Goal: Navigation & Orientation: Find specific page/section

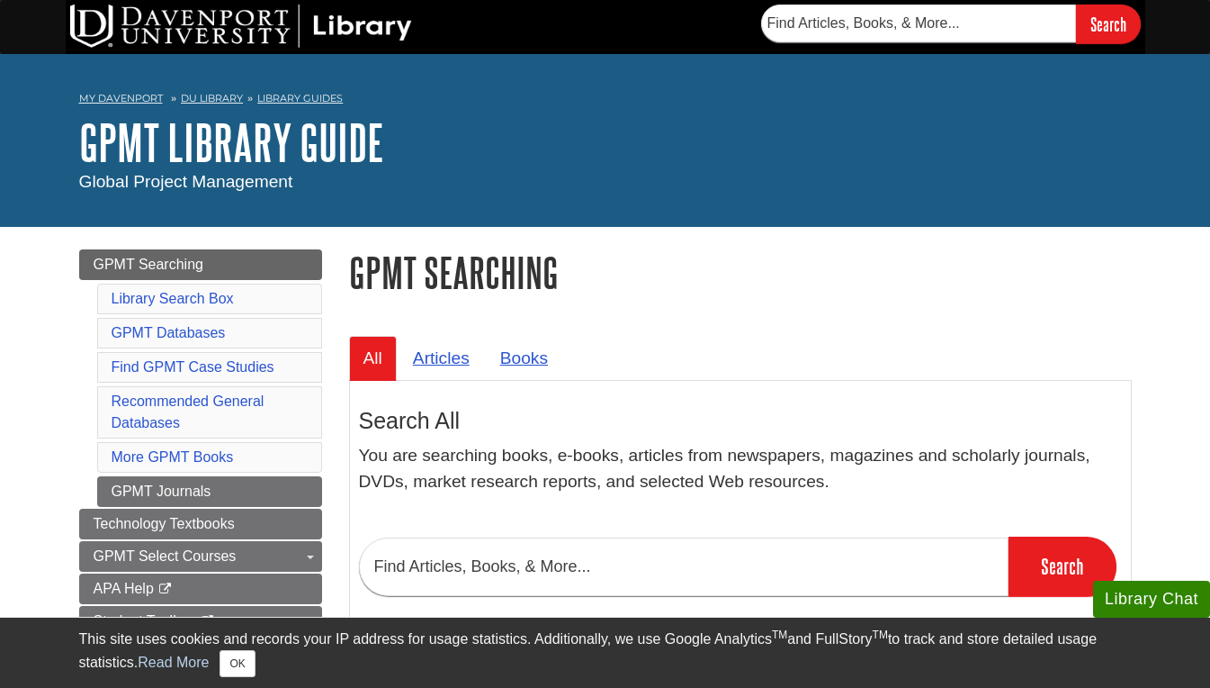
scroll to position [90, 0]
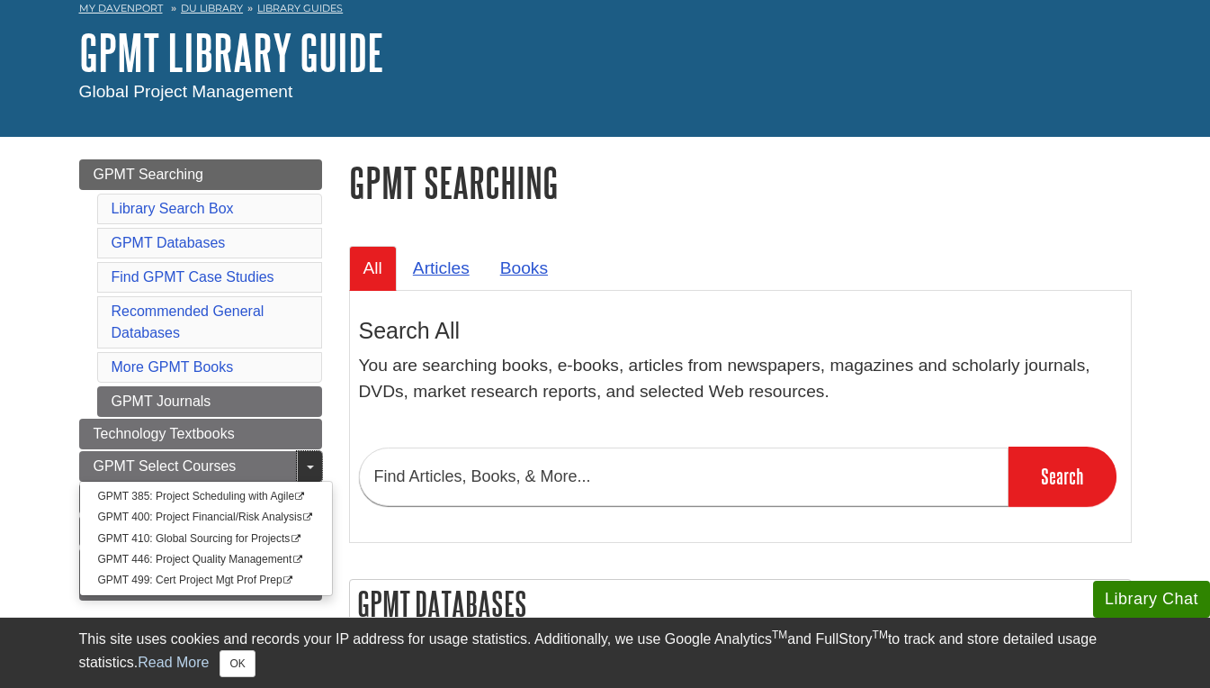
click at [307, 468] on span "Guide Page Menu" at bounding box center [310, 467] width 7 height 4
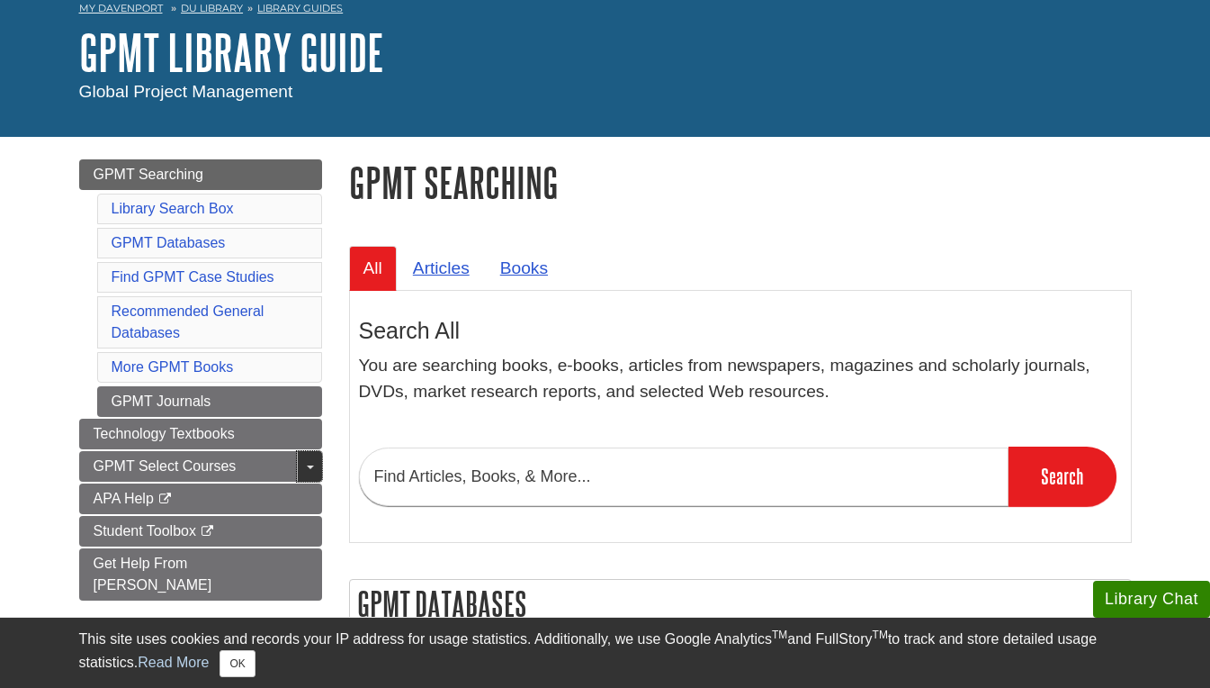
click at [307, 466] on span "Guide Page Menu" at bounding box center [310, 467] width 7 height 4
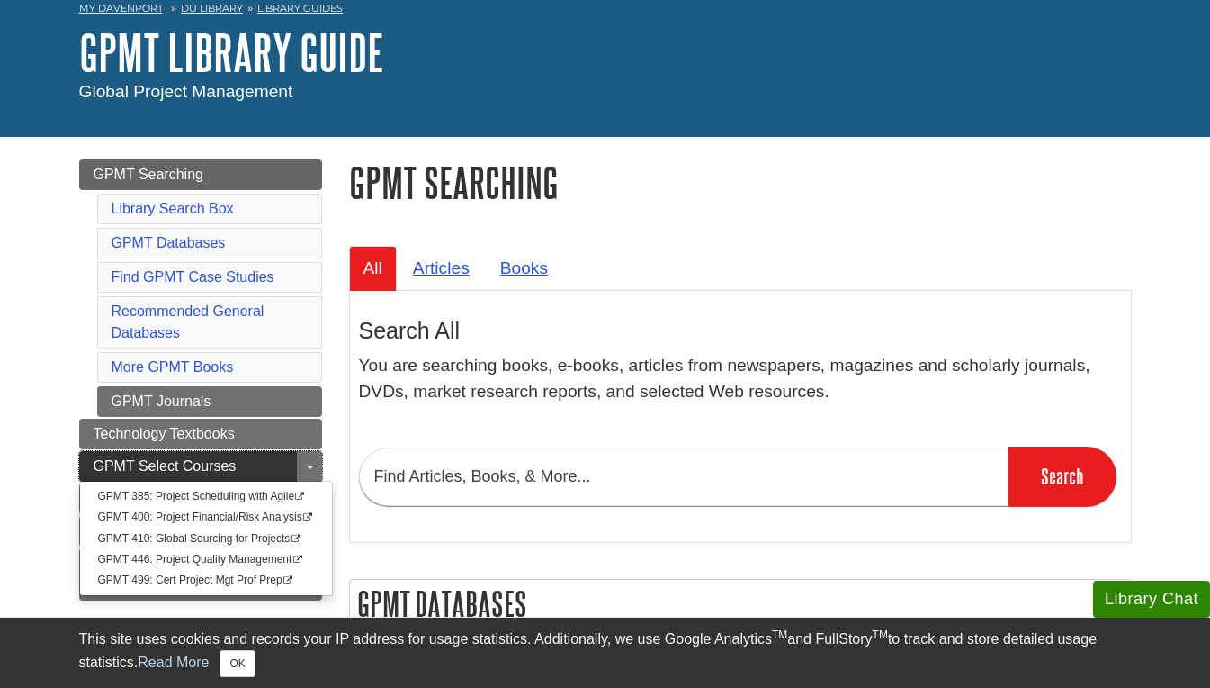
click at [230, 467] on span "GPMT Select Courses" at bounding box center [165, 465] width 143 height 15
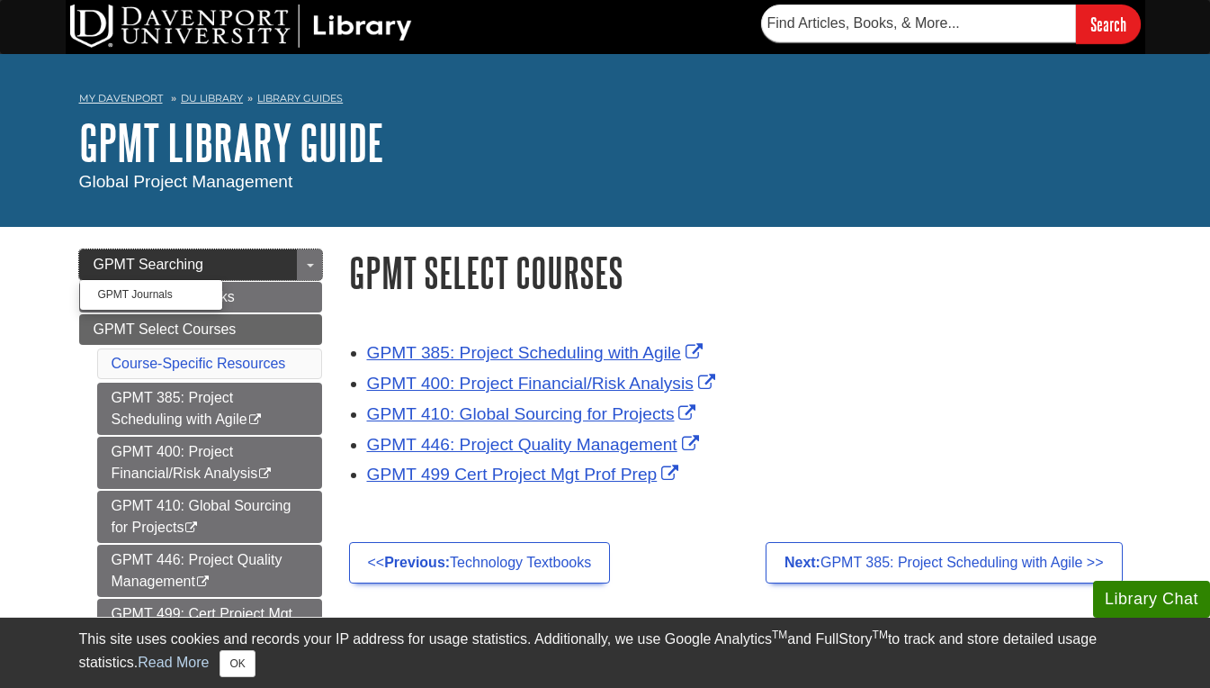
click at [187, 270] on span "GPMT Searching" at bounding box center [149, 263] width 110 height 15
